Goal: Submit feedback/report problem

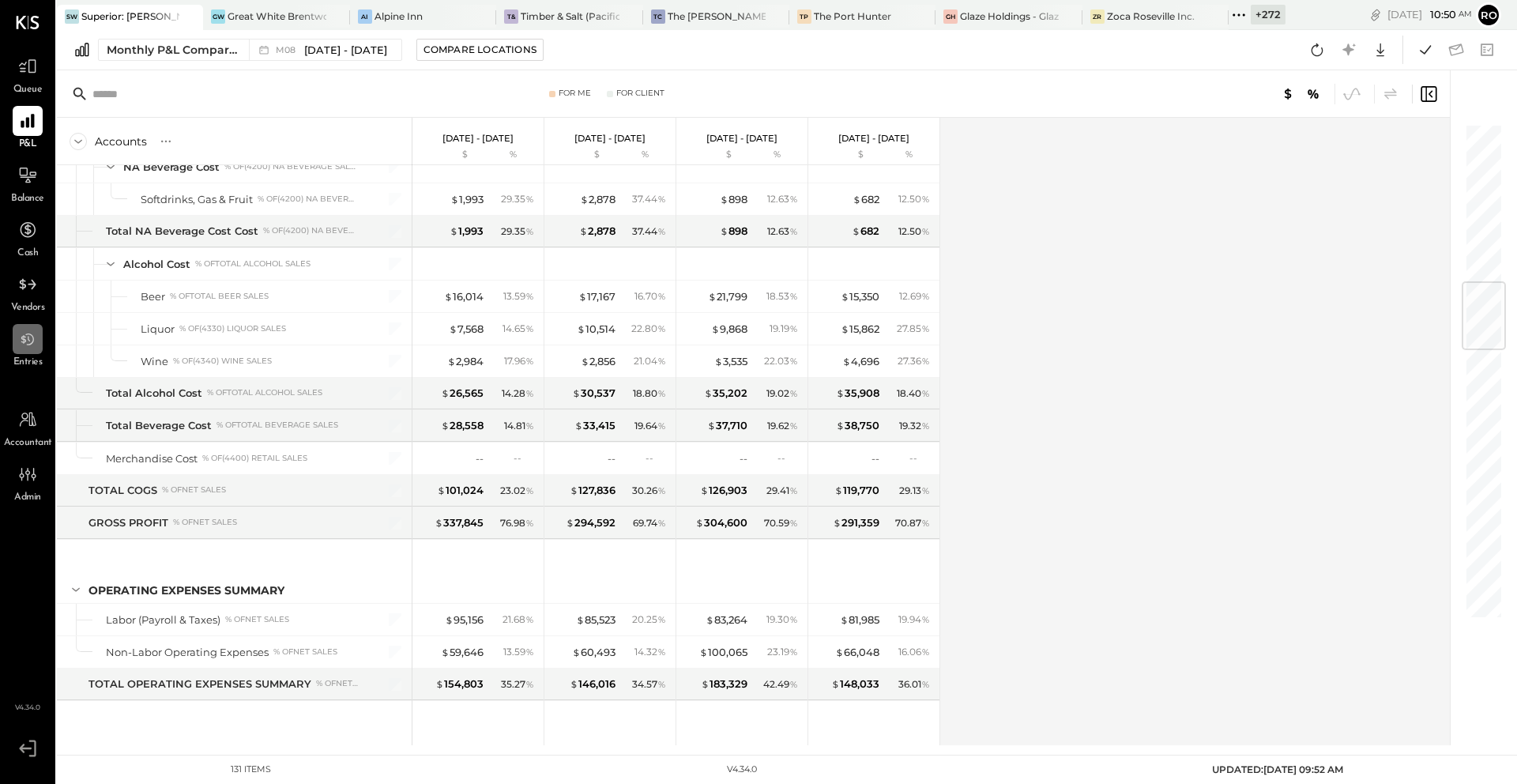
scroll to position [1404, 0]
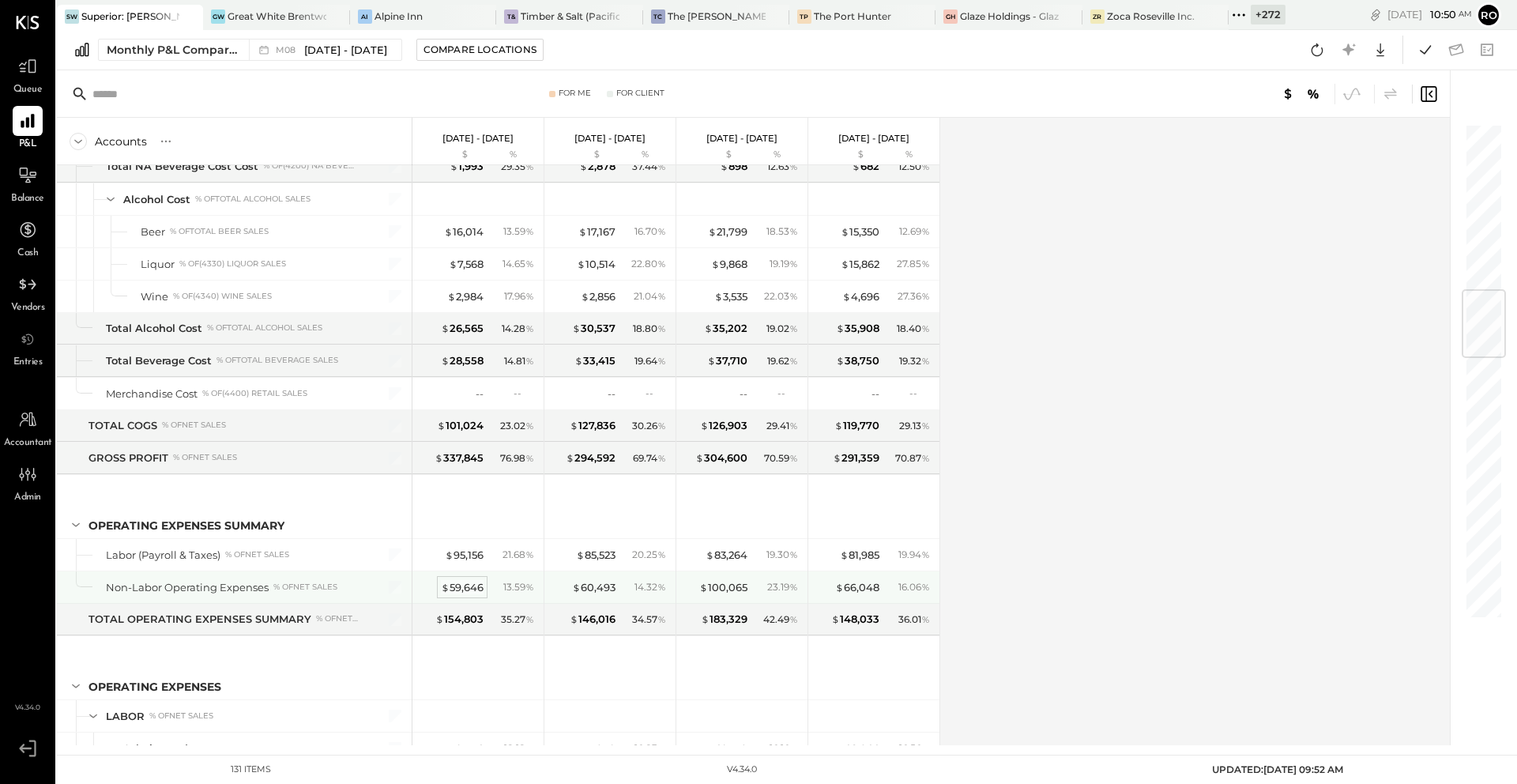
click at [463, 585] on div "$ 59,646" at bounding box center [462, 587] width 42 height 15
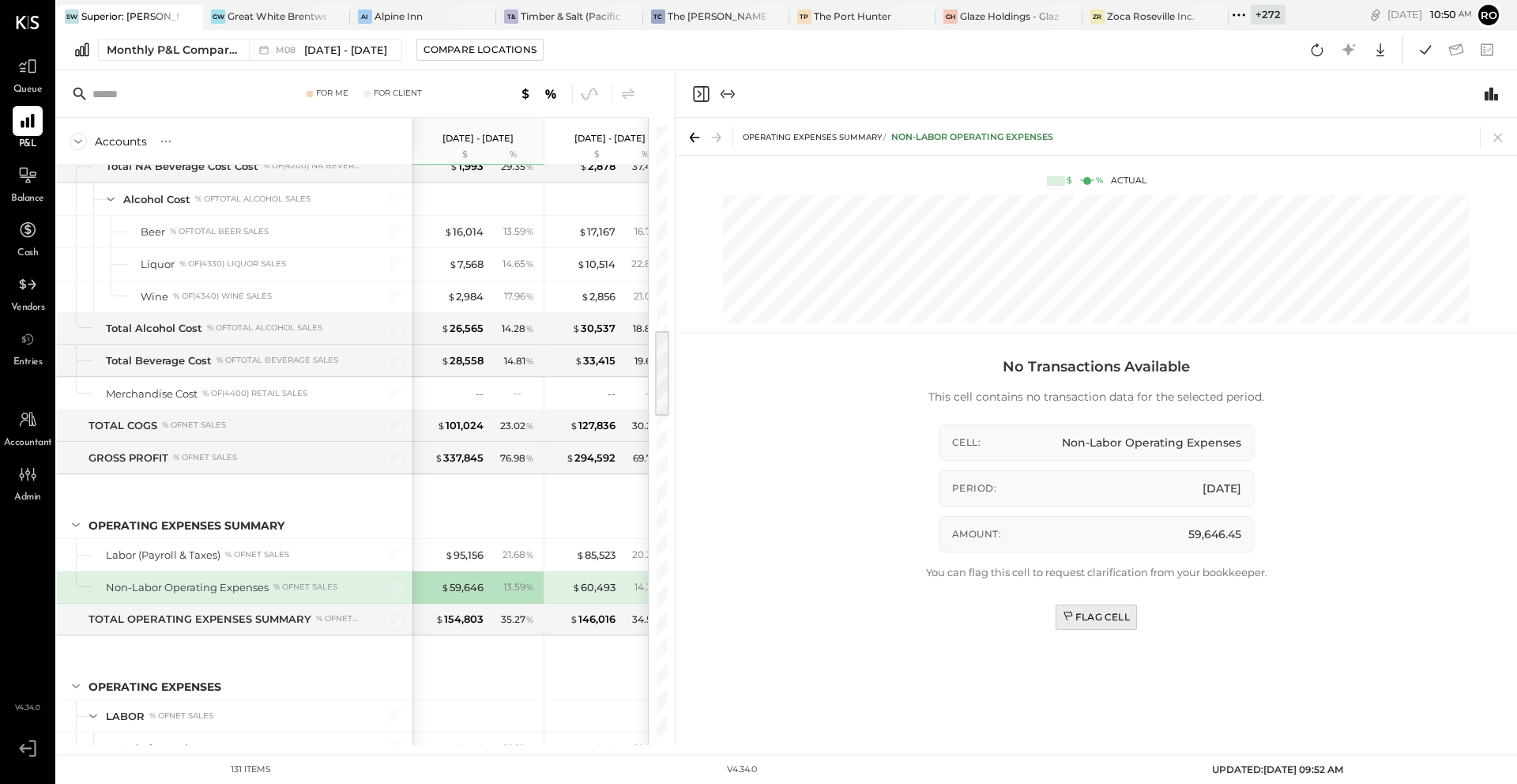
click at [1115, 619] on div "Flag Cell" at bounding box center [1097, 616] width 68 height 13
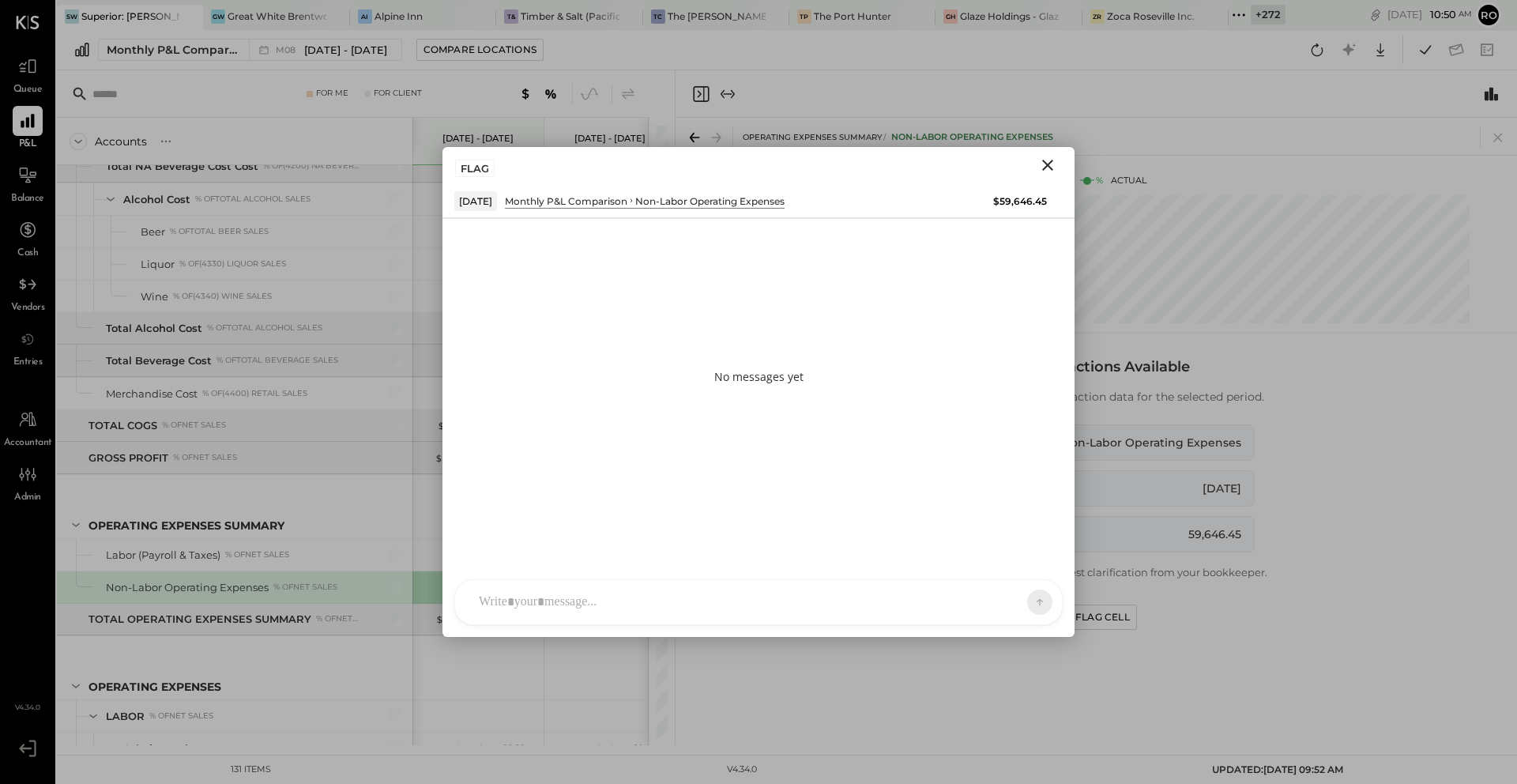
click at [880, 599] on div at bounding box center [758, 601] width 607 height 44
click at [992, 608] on span "ALL" at bounding box center [984, 601] width 20 height 13
click at [997, 565] on div "INTERNAL" at bounding box center [1011, 563] width 93 height 26
click at [1024, 604] on icon at bounding box center [1026, 601] width 14 height 16
click at [1047, 158] on icon "Close" at bounding box center [1048, 165] width 19 height 19
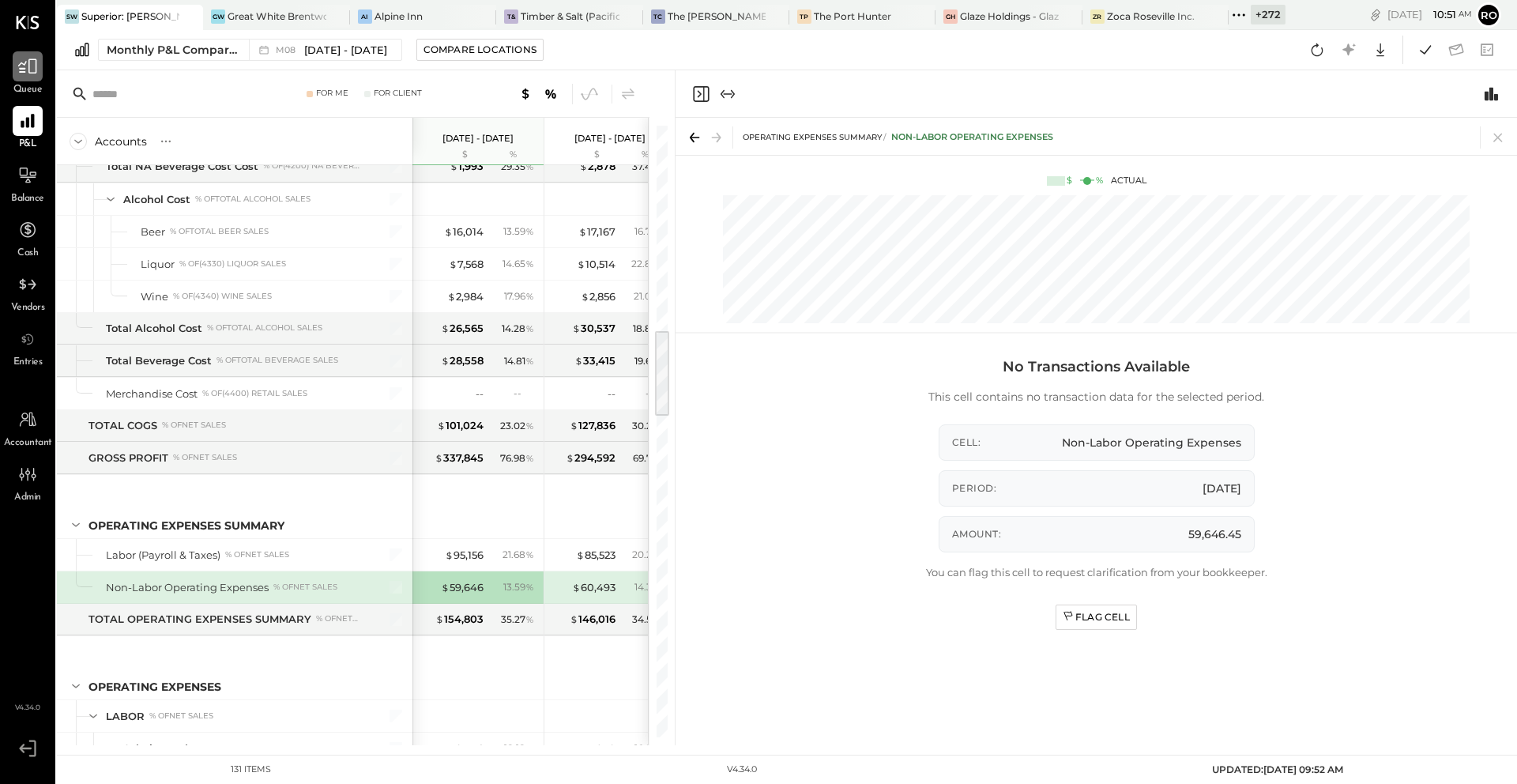
click at [30, 75] on icon at bounding box center [28, 67] width 21 height 21
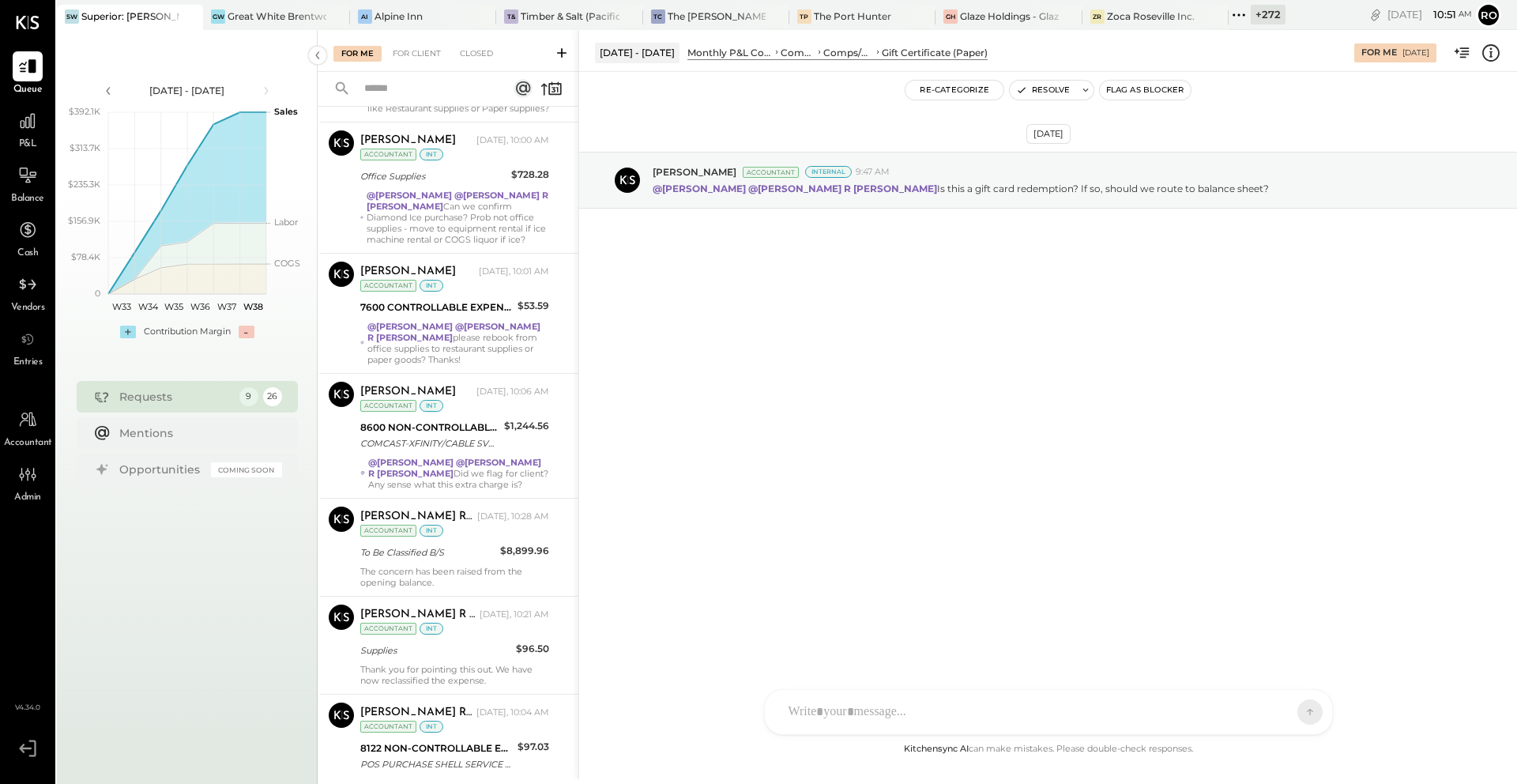
scroll to position [322, 0]
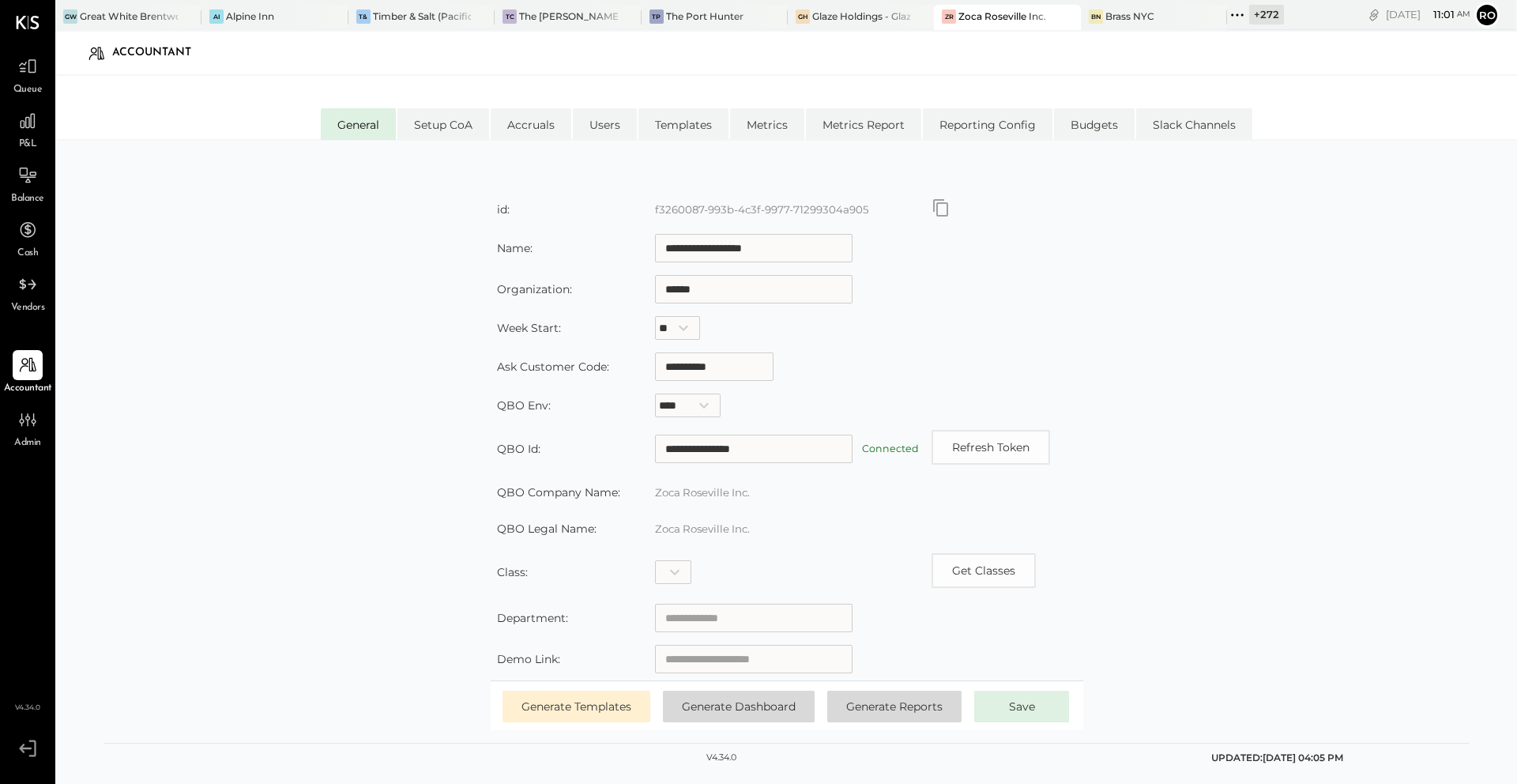
click at [315, 460] on div "**********" at bounding box center [787, 462] width 1366 height 561
